Goal: Navigation & Orientation: Find specific page/section

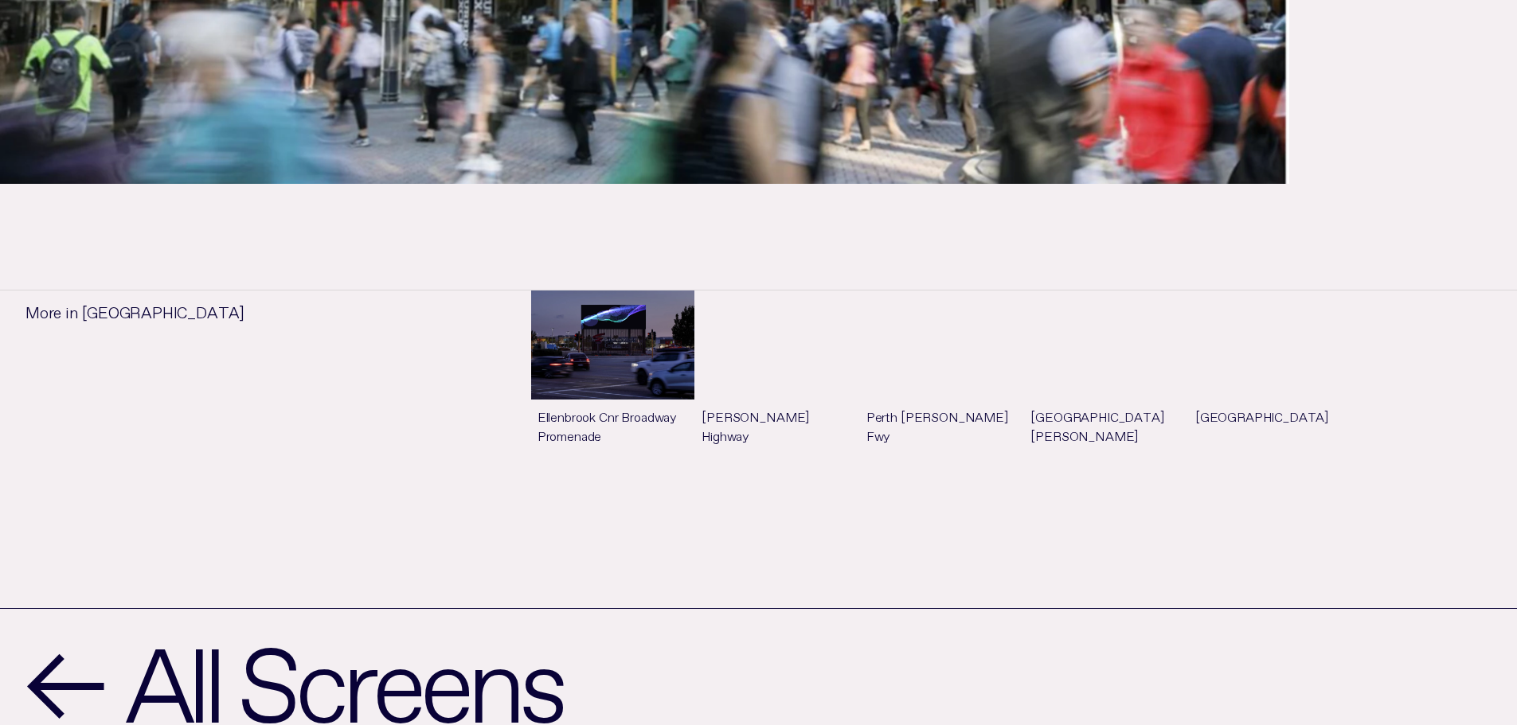
scroll to position [1070, 0]
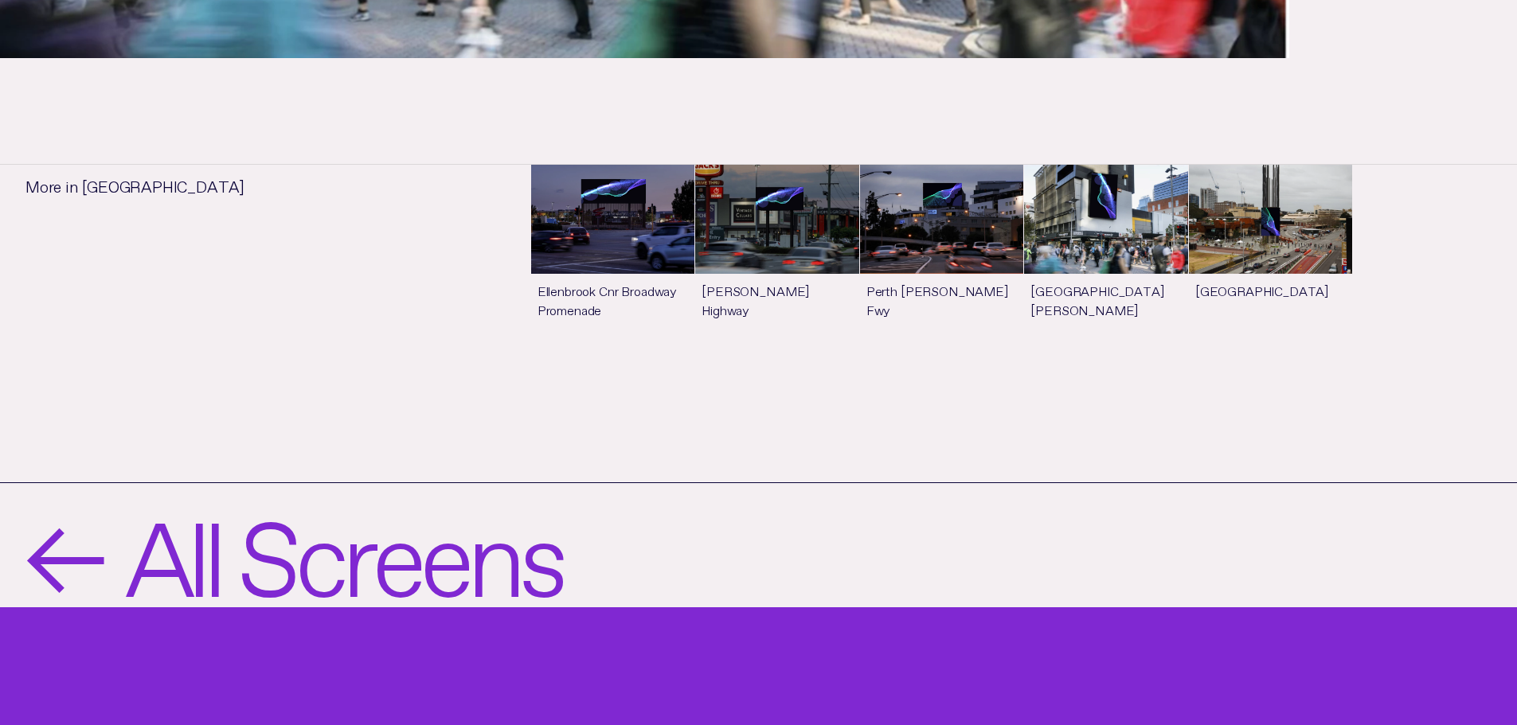
click at [62, 543] on span "←" at bounding box center [62, 545] width 74 height 99
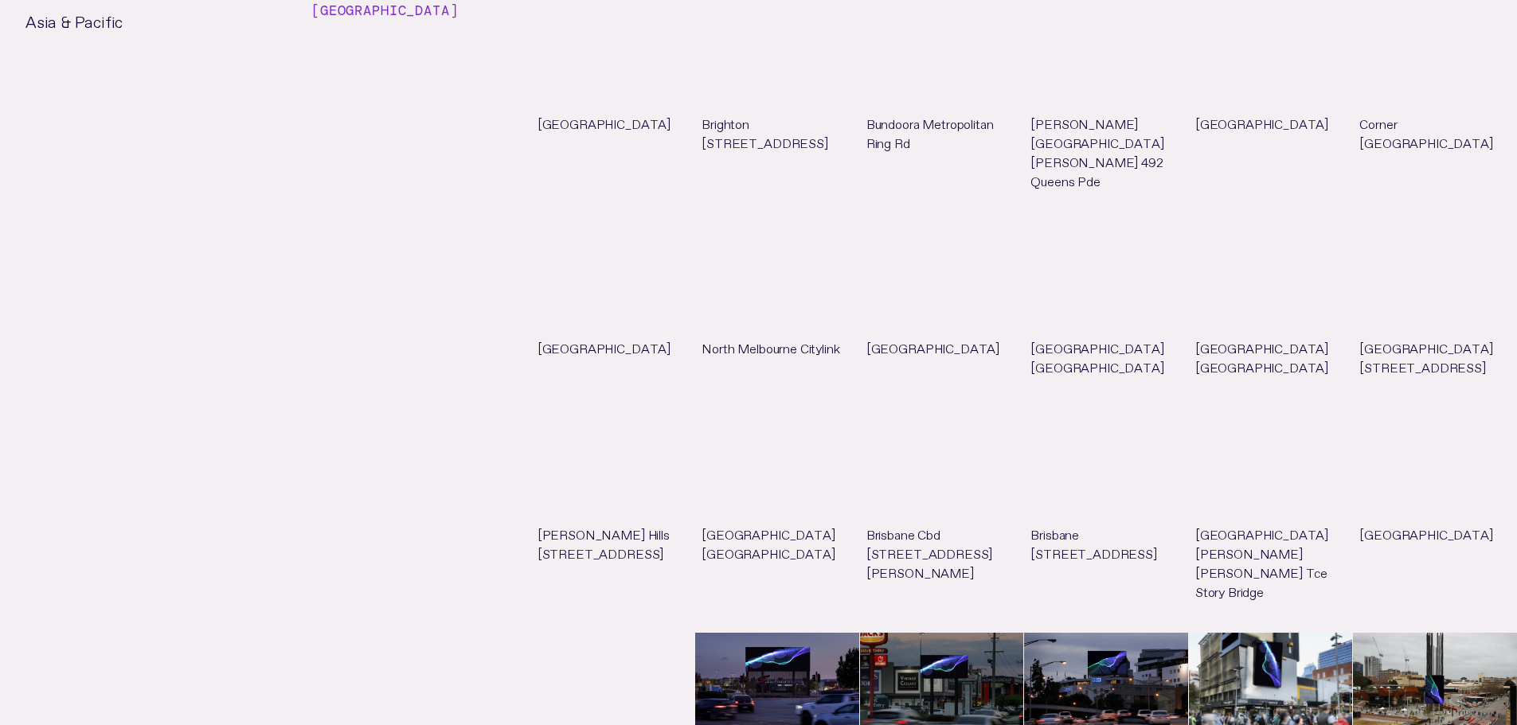
scroll to position [6849, 0]
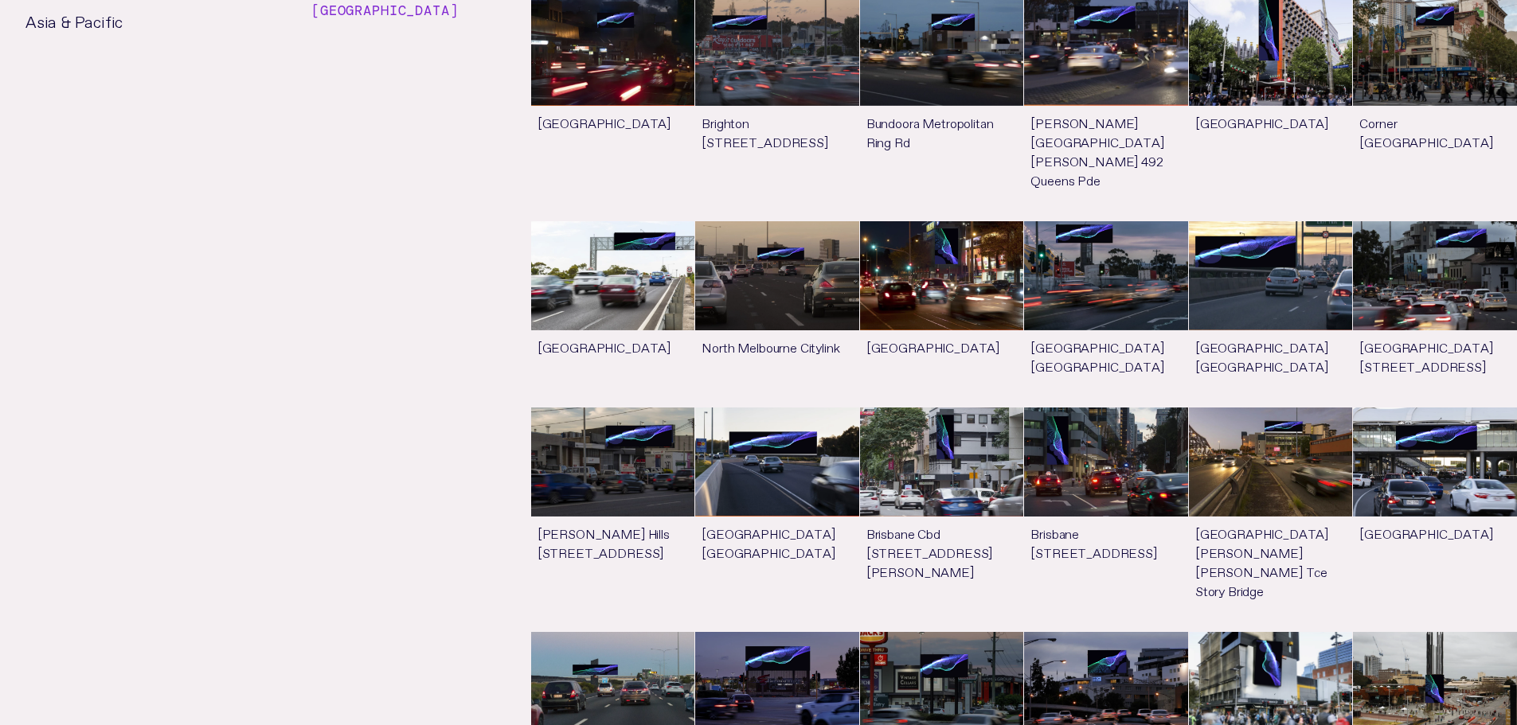
click at [1461, 632] on link "See more" at bounding box center [1435, 725] width 164 height 186
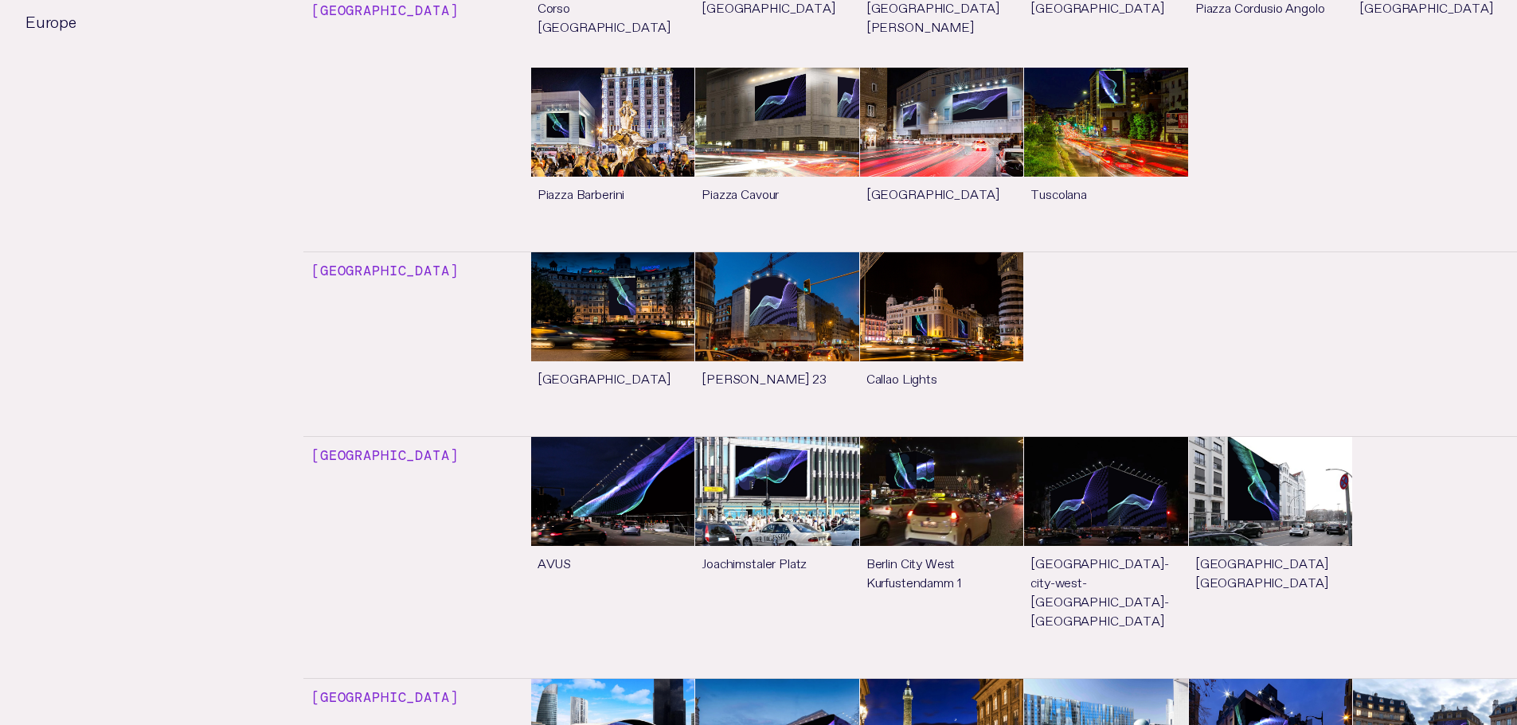
scroll to position [1196, 0]
